Goal: Transaction & Acquisition: Subscribe to service/newsletter

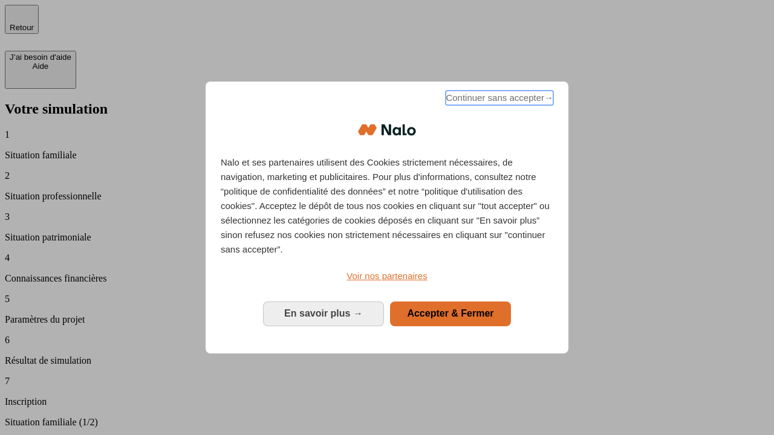
click at [498, 100] on span "Continuer sans accepter →" at bounding box center [500, 98] width 108 height 15
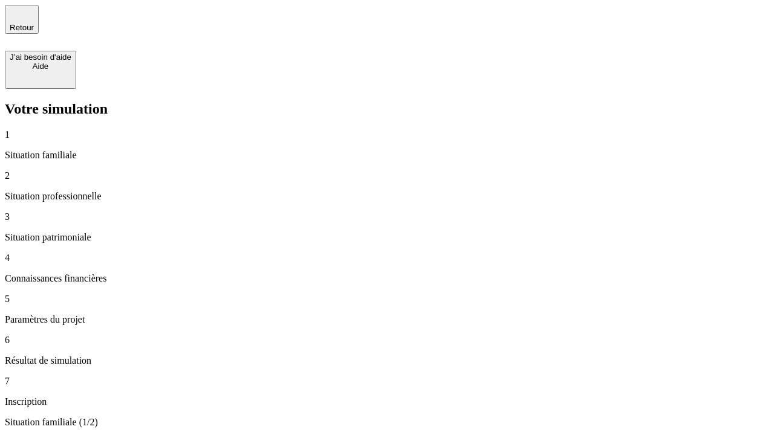
type input "30 000"
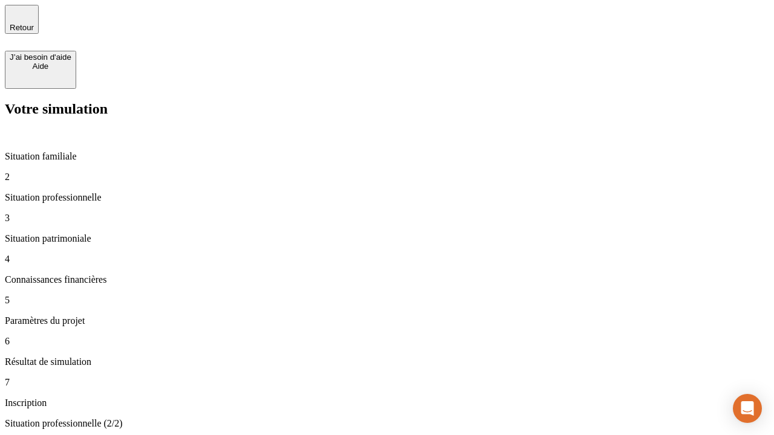
type input "1 000"
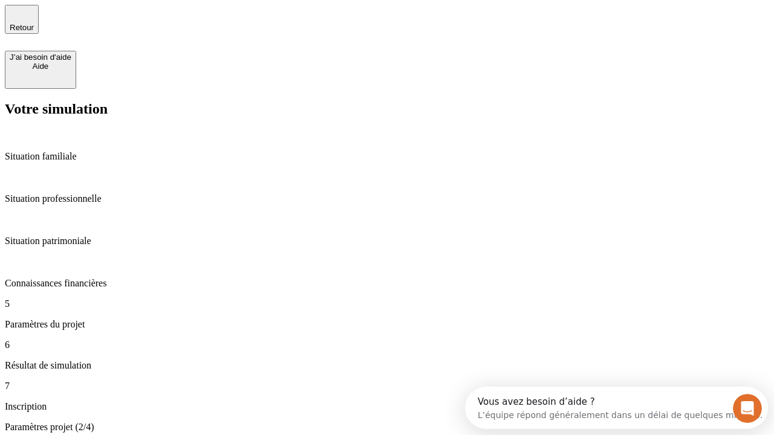
type input "65"
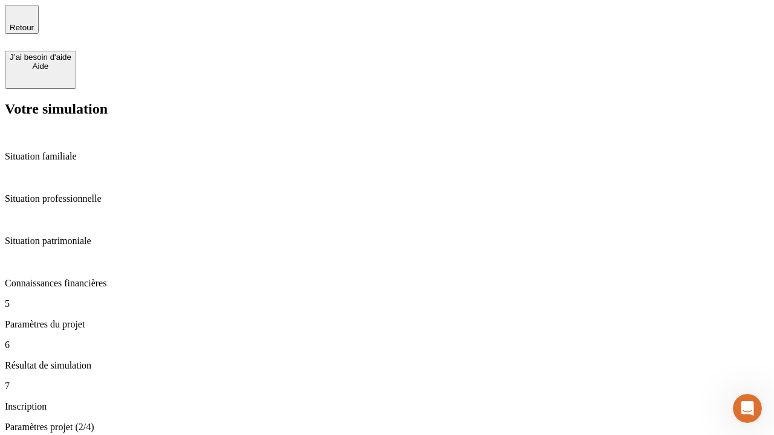
type input "5 000"
type input "640"
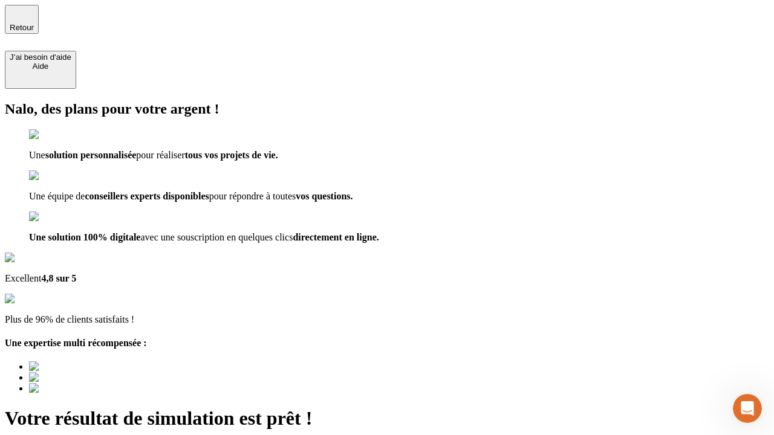
type input "[EMAIL_ADDRESS][DOMAIN_NAME]"
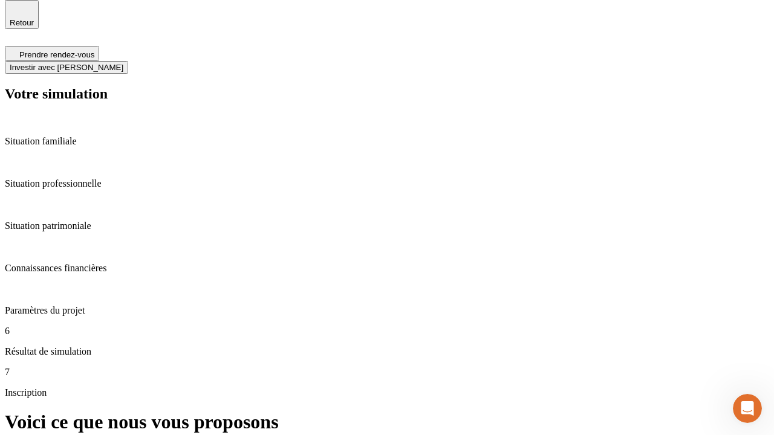
click at [123, 63] on span "Investir avec [PERSON_NAME]" at bounding box center [67, 67] width 114 height 9
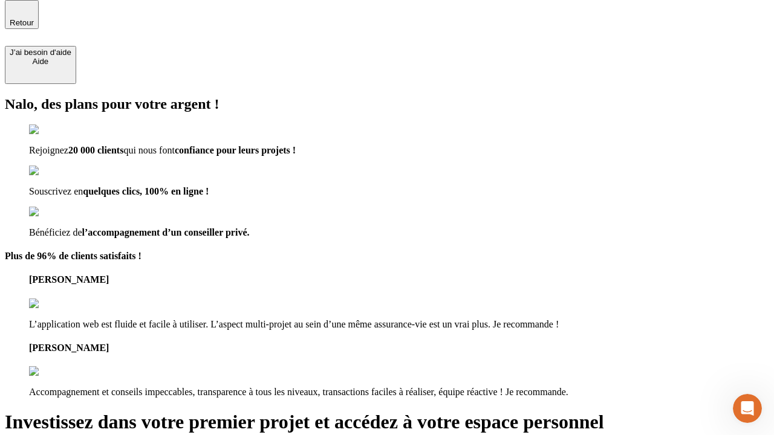
scroll to position [4, 0]
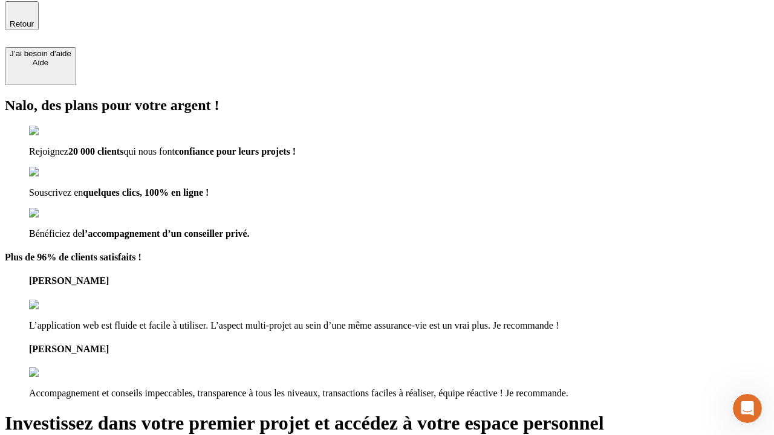
type input "[EMAIL_ADDRESS][DOMAIN_NAME]"
